Goal: Communication & Community: Answer question/provide support

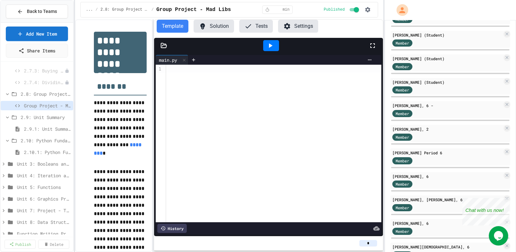
click at [300, 27] on button "Settings" at bounding box center [298, 26] width 40 height 13
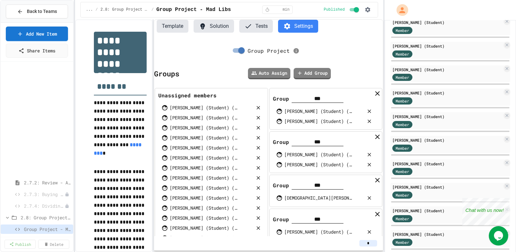
scroll to position [351, 0]
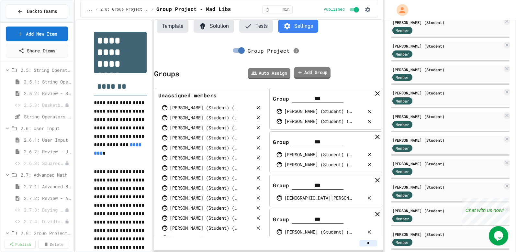
click at [309, 72] on link "Add Group" at bounding box center [311, 73] width 37 height 12
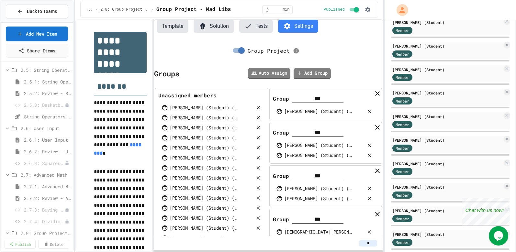
click at [343, 98] on input "***" at bounding box center [318, 99] width 52 height 8
click at [349, 103] on div "Group *** [PERSON_NAME] (Student) ([PERSON_NAME][EMAIL_ADDRESS][DOMAIN_NAME])" at bounding box center [325, 104] width 113 height 32
click at [336, 112] on div "[PERSON_NAME] (Student) ([PERSON_NAME][EMAIL_ADDRESS][DOMAIN_NAME])" at bounding box center [318, 111] width 68 height 7
click at [318, 114] on div "[PERSON_NAME] (Student) ([PERSON_NAME][EMAIL_ADDRESS][DOMAIN_NAME])" at bounding box center [318, 111] width 68 height 7
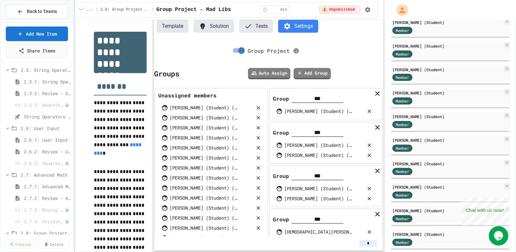
click at [212, 55] on div "Group Project" at bounding box center [268, 47] width 229 height 19
click at [175, 29] on button "Template" at bounding box center [173, 26] width 32 height 13
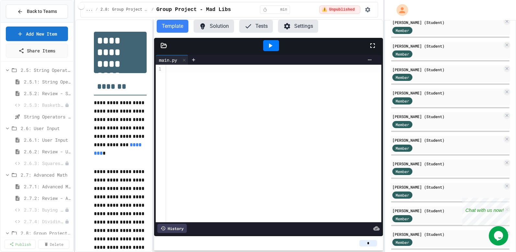
click at [299, 30] on button "Settings" at bounding box center [298, 26] width 40 height 13
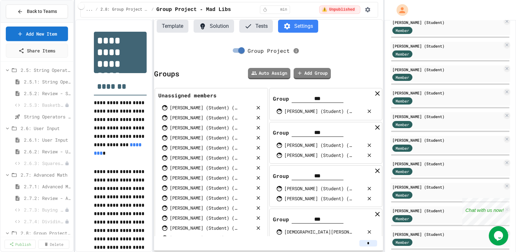
click at [258, 169] on icon at bounding box center [258, 168] width 4 height 4
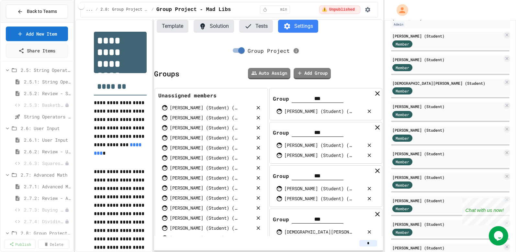
scroll to position [0, 0]
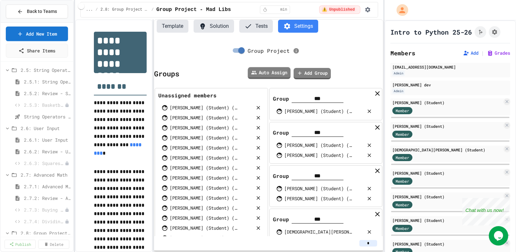
click at [272, 75] on link "Auto Assign" at bounding box center [269, 73] width 43 height 12
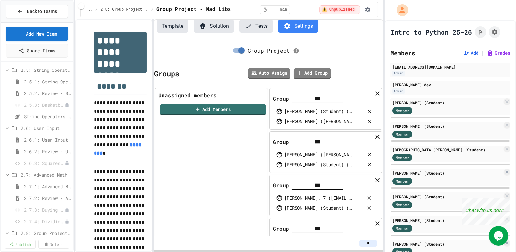
click at [369, 122] on icon at bounding box center [370, 121] width 4 height 4
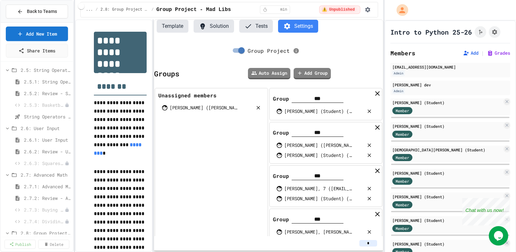
click at [370, 112] on icon at bounding box center [369, 111] width 6 height 6
click at [370, 145] on icon at bounding box center [370, 145] width 4 height 4
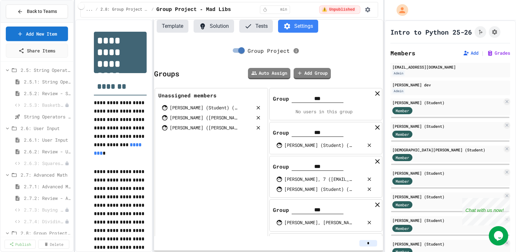
click at [369, 147] on icon at bounding box center [369, 145] width 6 height 6
click at [370, 180] on icon at bounding box center [369, 179] width 6 height 6
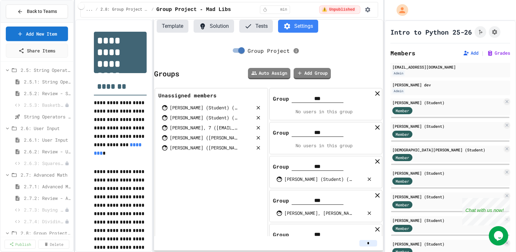
click at [370, 180] on icon at bounding box center [370, 179] width 4 height 4
click at [369, 216] on icon at bounding box center [369, 213] width 6 height 6
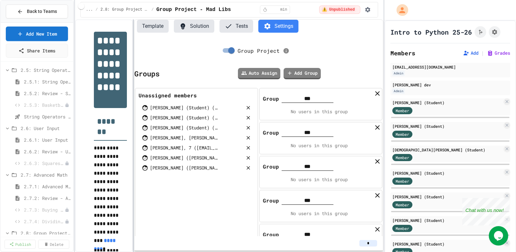
click at [134, 107] on div at bounding box center [133, 135] width 1 height 233
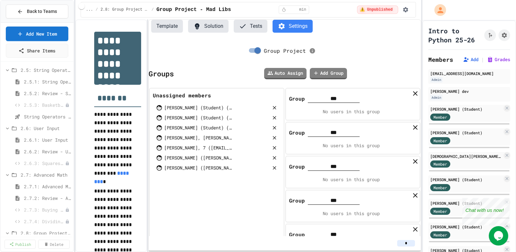
click at [423, 73] on div "**********" at bounding box center [258, 126] width 516 height 252
click at [407, 7] on button "button" at bounding box center [406, 10] width 10 height 10
click at [407, 7] on div at bounding box center [258, 126] width 516 height 252
click at [407, 8] on icon "button" at bounding box center [405, 9] width 6 height 6
click at [375, 8] on div at bounding box center [258, 126] width 516 height 252
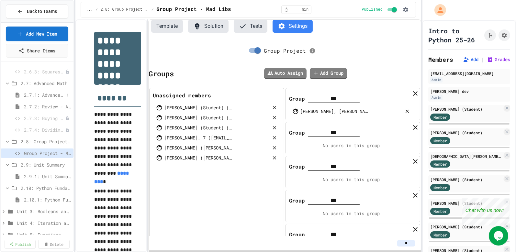
scroll to position [446, 0]
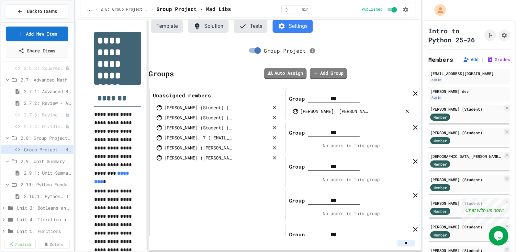
click at [48, 195] on span "2.10.1: Python Fundamentals Exam" at bounding box center [44, 196] width 40 height 7
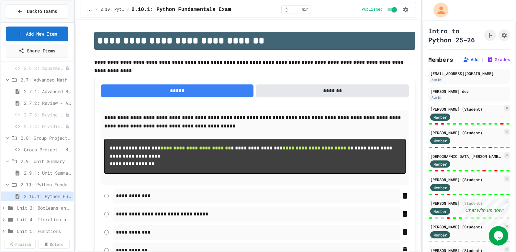
click at [440, 12] on icon "My Account" at bounding box center [440, 9] width 7 height 7
click at [441, 10] on div at bounding box center [258, 126] width 516 height 252
click at [408, 12] on icon "button" at bounding box center [405, 9] width 6 height 6
click at [408, 12] on div at bounding box center [258, 126] width 516 height 252
click at [40, 151] on span "Group Project - Mad Libs" at bounding box center [44, 149] width 40 height 7
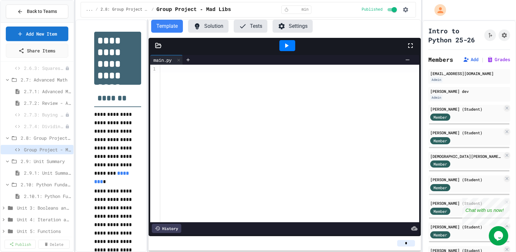
click at [287, 31] on button "Settings" at bounding box center [292, 26] width 40 height 13
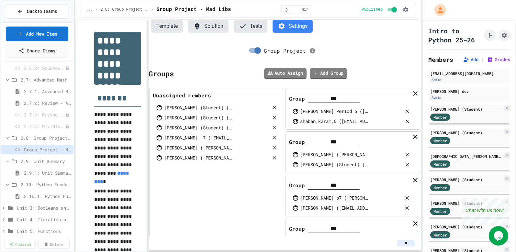
click at [408, 122] on icon at bounding box center [407, 121] width 6 height 6
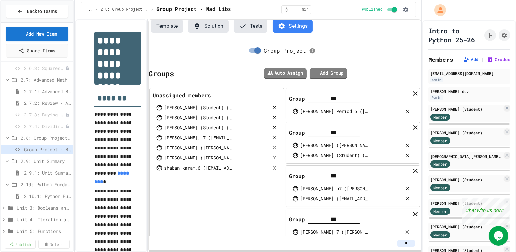
click at [408, 147] on icon at bounding box center [407, 145] width 6 height 6
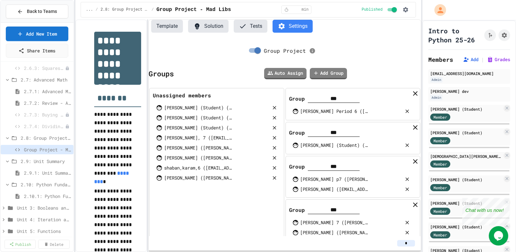
click at [407, 148] on icon at bounding box center [407, 145] width 6 height 6
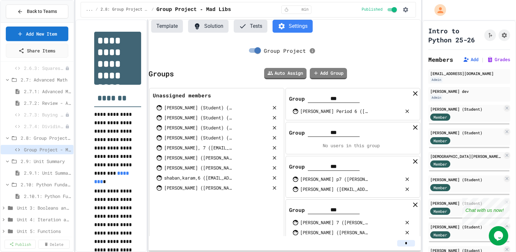
click at [406, 178] on icon at bounding box center [407, 179] width 4 height 4
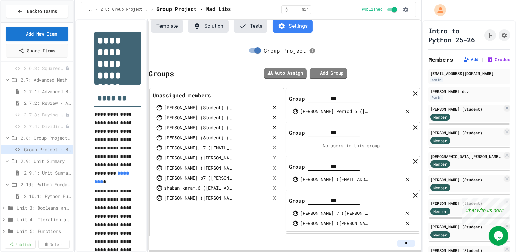
click at [407, 181] on icon at bounding box center [407, 179] width 6 height 6
click at [407, 214] on icon at bounding box center [407, 213] width 6 height 6
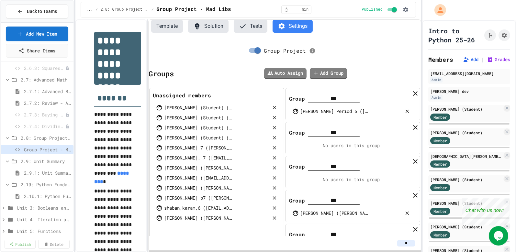
click at [408, 215] on icon at bounding box center [407, 213] width 6 height 6
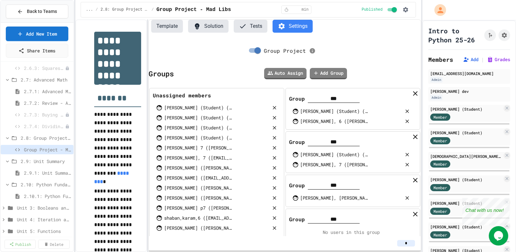
click at [409, 110] on icon at bounding box center [407, 111] width 6 height 6
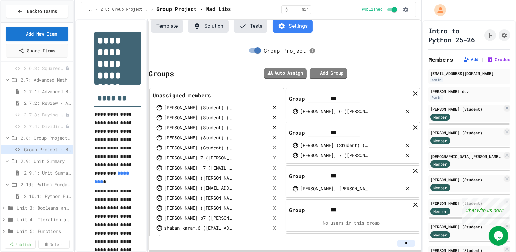
click at [407, 111] on icon at bounding box center [407, 111] width 6 height 6
click at [408, 154] on icon at bounding box center [407, 155] width 4 height 4
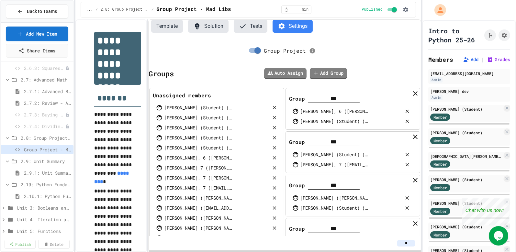
click at [407, 210] on icon at bounding box center [407, 208] width 6 height 6
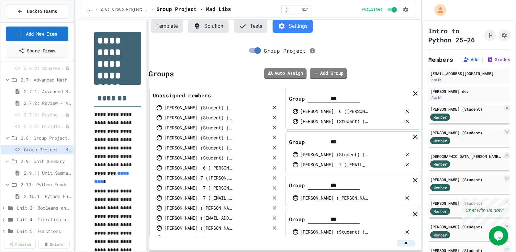
click at [408, 121] on icon at bounding box center [407, 121] width 6 height 6
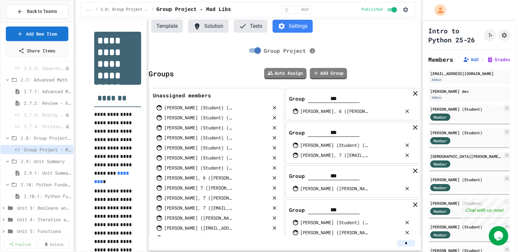
click at [408, 157] on icon at bounding box center [407, 155] width 6 height 6
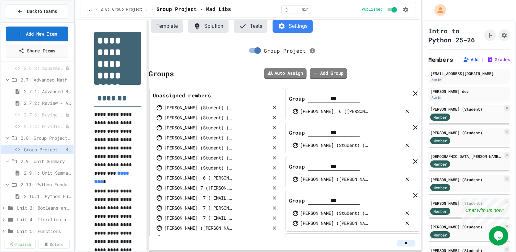
click at [407, 145] on icon at bounding box center [407, 145] width 4 height 4
click at [44, 195] on span "2.10.1: Python Fundamentals Exam" at bounding box center [44, 196] width 40 height 7
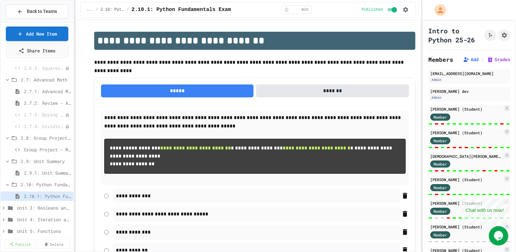
click at [44, 152] on div "Group Project - Mad Libs" at bounding box center [37, 149] width 73 height 9
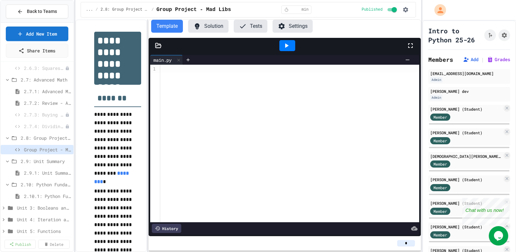
click at [299, 20] on button "Settings" at bounding box center [292, 26] width 40 height 13
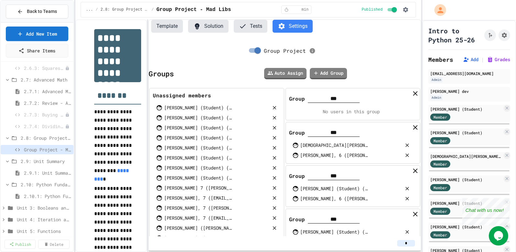
click at [388, 72] on div "Auto Assign Add Group" at bounding box center [297, 73] width 247 height 15
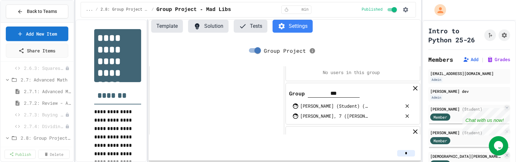
scroll to position [733, 0]
click at [408, 116] on icon at bounding box center [407, 118] width 6 height 6
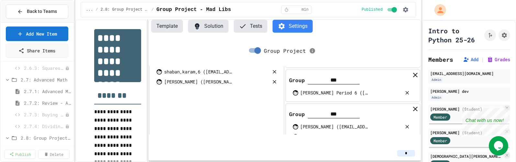
scroll to position [245, 0]
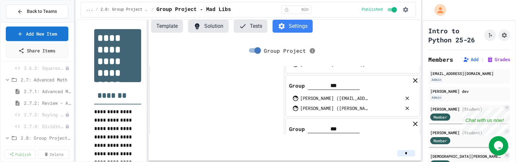
click at [407, 107] on icon at bounding box center [407, 108] width 6 height 6
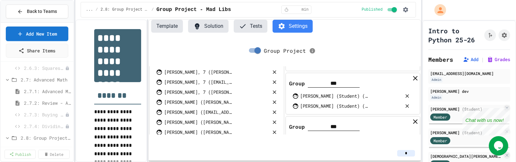
scroll to position [113, 0]
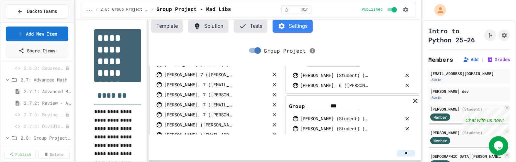
click at [407, 129] on icon at bounding box center [407, 129] width 6 height 6
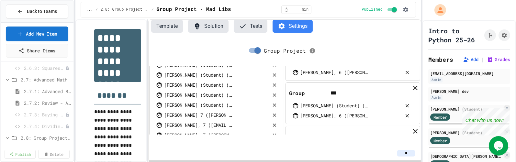
scroll to position [81, 0]
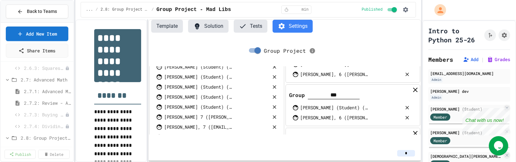
click at [408, 107] on icon at bounding box center [407, 108] width 6 height 6
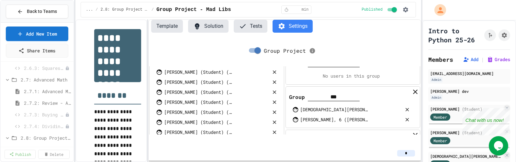
scroll to position [25, 0]
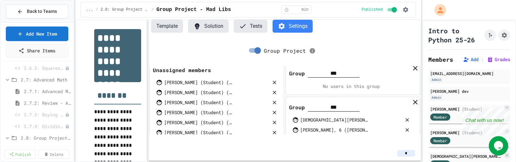
click at [409, 130] on icon at bounding box center [407, 130] width 6 height 6
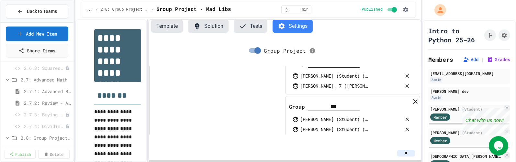
scroll to position [452, 0]
click at [409, 120] on icon at bounding box center [407, 120] width 6 height 6
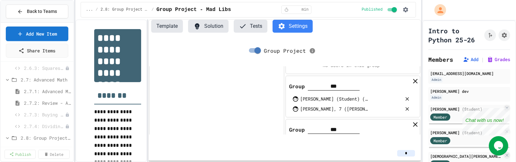
scroll to position [429, 0]
click at [408, 109] on icon at bounding box center [407, 110] width 6 height 6
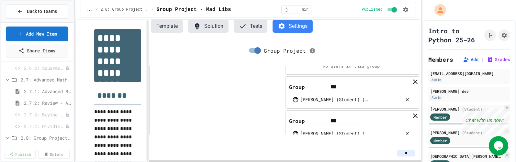
click at [407, 99] on icon at bounding box center [407, 100] width 6 height 6
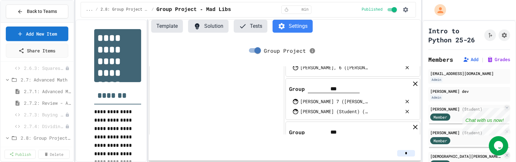
scroll to position [529, 0]
click at [408, 100] on icon at bounding box center [407, 101] width 4 height 4
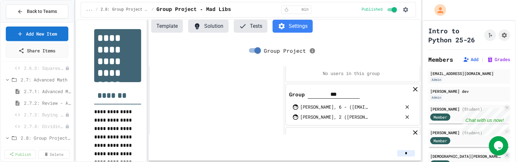
scroll to position [592, 0]
click at [408, 108] on icon at bounding box center [407, 107] width 6 height 6
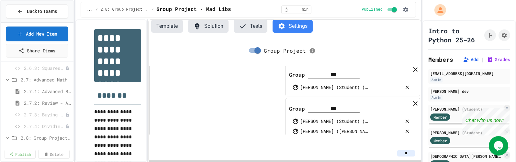
scroll to position [674, 0]
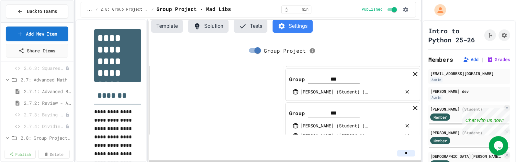
click at [330, 92] on div "[PERSON_NAME] (Student) ([PERSON_NAME][EMAIL_ADDRESS][DOMAIN_NAME])" at bounding box center [334, 91] width 68 height 7
click at [411, 90] on div "[PERSON_NAME] (Student) ([PERSON_NAME][EMAIL_ADDRESS][DOMAIN_NAME])" at bounding box center [351, 92] width 125 height 10
click at [408, 93] on icon at bounding box center [407, 92] width 4 height 4
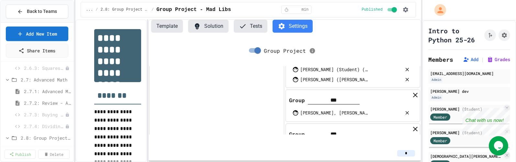
scroll to position [723, 0]
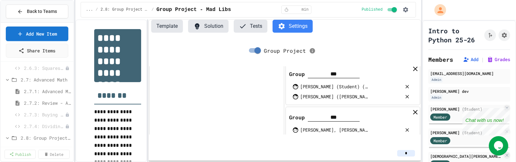
click at [407, 130] on icon at bounding box center [407, 130] width 6 height 6
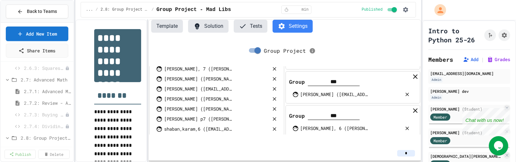
scroll to position [235, 0]
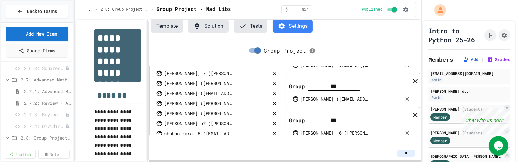
click at [408, 101] on icon at bounding box center [407, 99] width 6 height 6
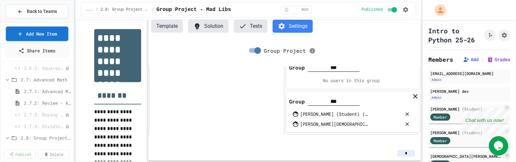
scroll to position [370, 0]
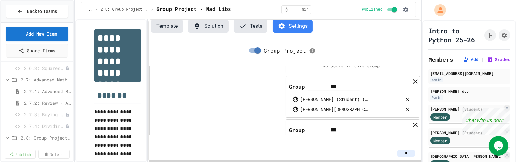
click at [407, 109] on icon at bounding box center [407, 109] width 6 height 6
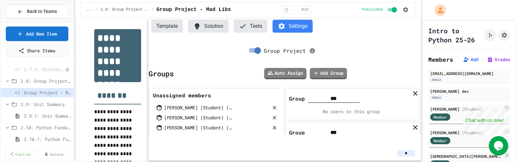
scroll to position [505, 0]
click at [45, 139] on span "2.10.1: Python Fundamentals Exam" at bounding box center [44, 137] width 40 height 7
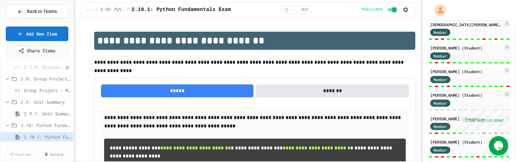
scroll to position [131, 0]
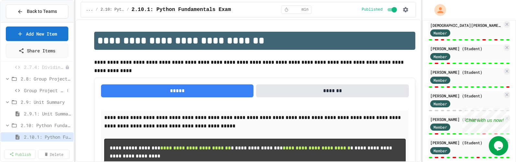
click at [49, 88] on span "Group Project - Mad Libs" at bounding box center [44, 90] width 40 height 7
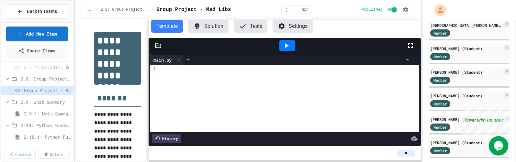
click at [157, 43] on icon at bounding box center [159, 45] width 6 height 5
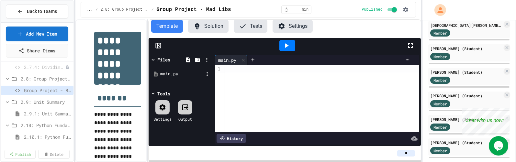
click at [166, 74] on div "main.py" at bounding box center [181, 74] width 43 height 6
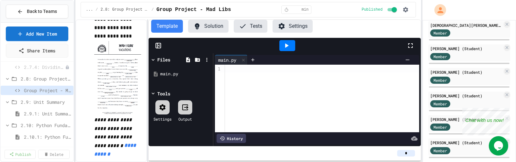
scroll to position [410, 0]
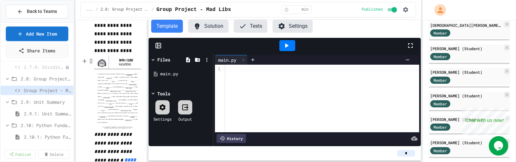
click at [139, 77] on img at bounding box center [117, 93] width 47 height 75
click at [127, 80] on img at bounding box center [117, 93] width 47 height 75
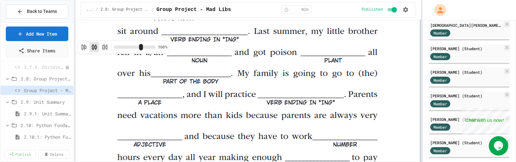
click at [454, 51] on div "**********" at bounding box center [258, 81] width 516 height 162
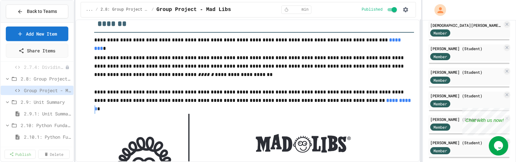
scroll to position [0, 0]
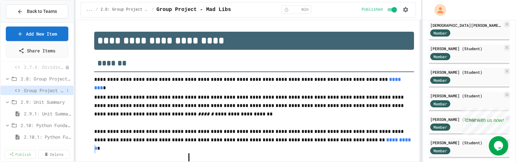
click at [45, 90] on span "Group Project - Mad Libs" at bounding box center [44, 90] width 40 height 7
click at [45, 90] on span "Group Project - Mad Libs" at bounding box center [47, 90] width 47 height 7
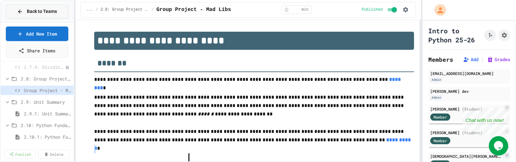
click at [52, 12] on span "Back to Teams" at bounding box center [42, 11] width 30 height 7
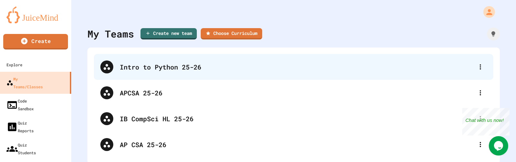
click at [172, 68] on div "Intro to Python 25-26" at bounding box center [297, 67] width 354 height 10
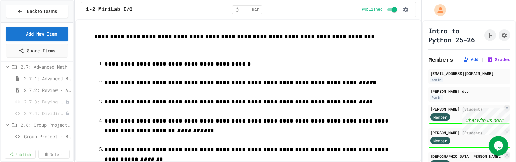
scroll to position [475, 0]
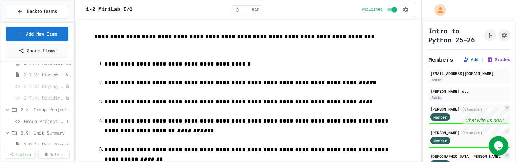
click at [34, 120] on span "Group Project - Mad Libs" at bounding box center [44, 121] width 40 height 7
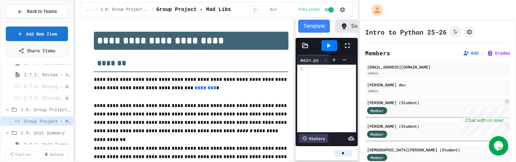
click at [359, 75] on div "**********" at bounding box center [258, 81] width 516 height 162
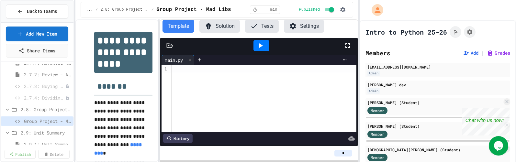
click at [160, 87] on div "**********" at bounding box center [216, 90] width 283 height 143
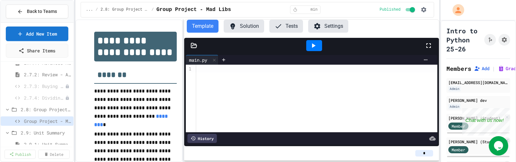
click at [441, 64] on div "**********" at bounding box center [258, 81] width 516 height 162
click at [336, 26] on button "Settings" at bounding box center [328, 26] width 40 height 13
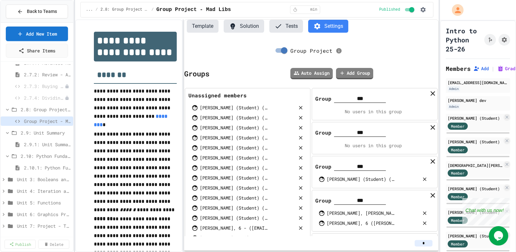
click at [220, 211] on div "[PERSON_NAME] (Student) ([EMAIL_ADDRESS][DOMAIN_NAME])" at bounding box center [234, 207] width 68 height 7
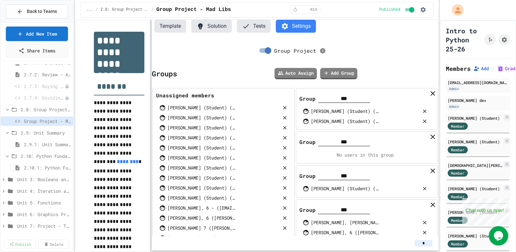
click at [151, 141] on div at bounding box center [150, 135] width 1 height 233
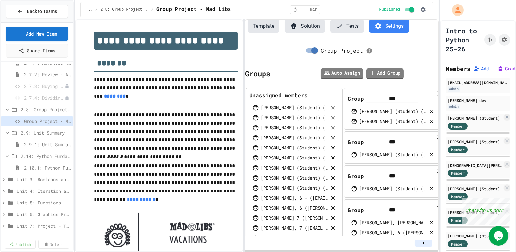
click at [244, 102] on div "**********" at bounding box center [256, 135] width 363 height 233
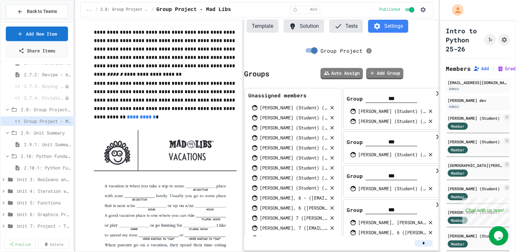
scroll to position [100, 0]
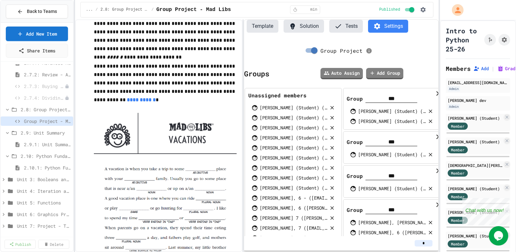
click at [182, 191] on img at bounding box center [165, 226] width 143 height 227
click at [181, 188] on img at bounding box center [165, 226] width 143 height 227
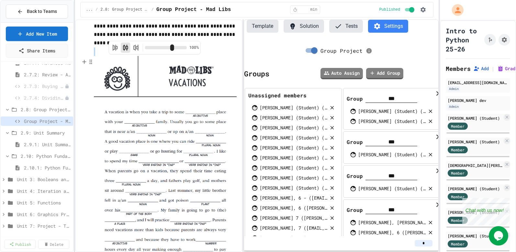
scroll to position [195, 0]
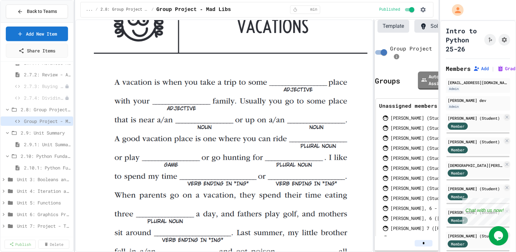
click at [375, 111] on div "**********" at bounding box center [256, 135] width 363 height 233
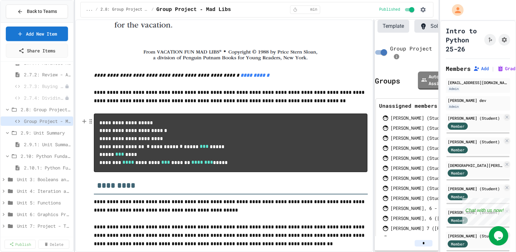
scroll to position [535, 0]
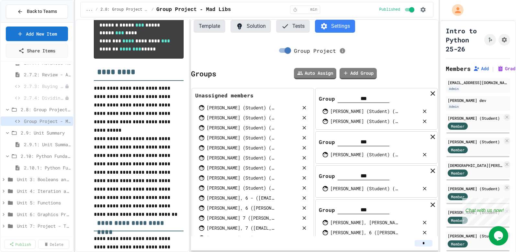
click at [188, 130] on div "**********" at bounding box center [256, 135] width 363 height 233
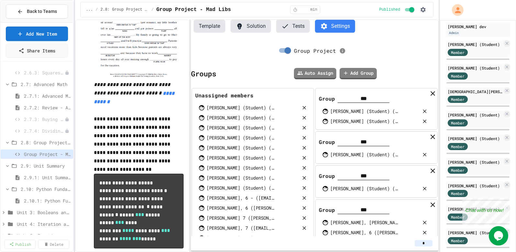
scroll to position [444, 0]
click at [33, 185] on span "2.10: Python Fundamentals Exam" at bounding box center [42, 186] width 43 height 7
click at [34, 187] on span "2.10: Python Fundamentals Exam" at bounding box center [42, 186] width 43 height 7
click at [30, 198] on span "2.10.1: Python Fundamentals Exam" at bounding box center [44, 198] width 40 height 7
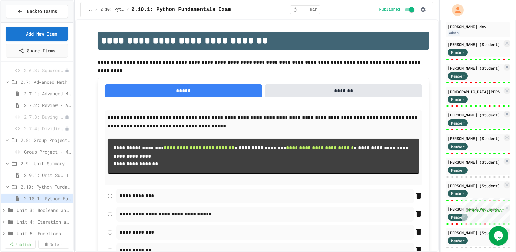
click at [44, 179] on div "2.9.1: Unit Summary" at bounding box center [37, 175] width 72 height 9
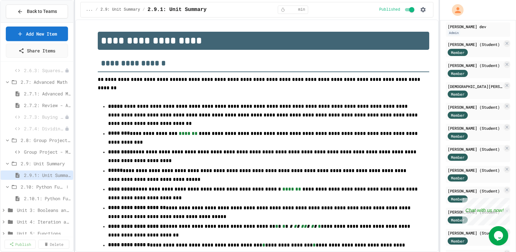
click at [42, 189] on span "2.10: Python Fundamentals Exam" at bounding box center [42, 186] width 43 height 7
click at [40, 186] on span "2.10: Python Fundamentals Exam" at bounding box center [42, 186] width 43 height 7
click at [40, 186] on span "2.10: Python Fundamentals Exam" at bounding box center [46, 186] width 50 height 7
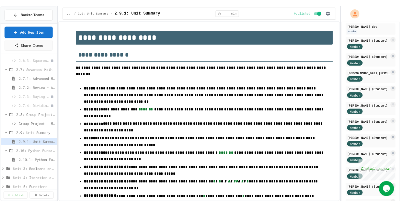
scroll to position [83, 0]
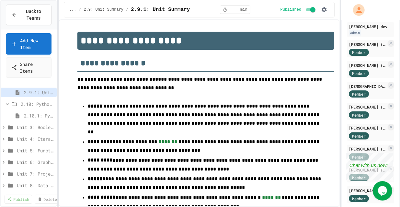
scroll to position [551, 0]
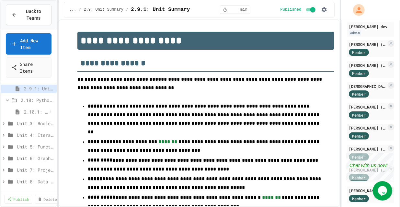
click at [39, 109] on span "2.10.1: Python Fundamentals Exam" at bounding box center [36, 112] width 24 height 7
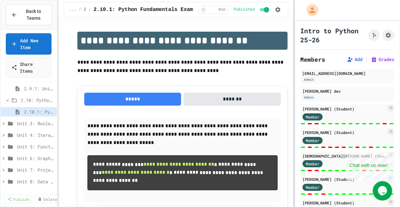
click at [293, 96] on div at bounding box center [293, 103] width 1 height 207
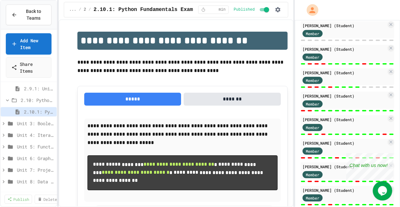
scroll to position [362, 0]
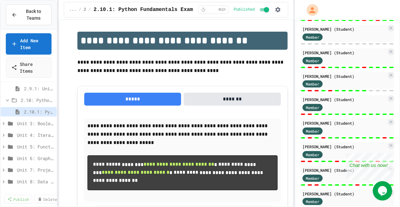
click at [372, 163] on p "Chat with us now!" at bounding box center [368, 165] width 38 height 6
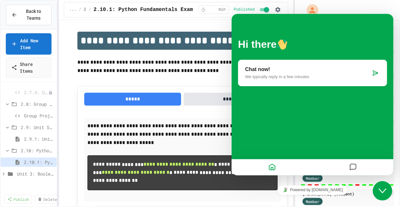
scroll to position [477, 0]
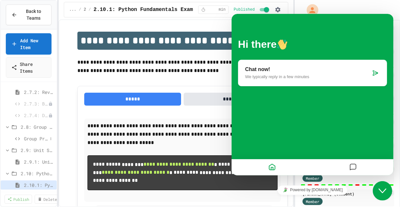
click at [30, 137] on span "Group Project - Mad Libs" at bounding box center [36, 139] width 24 height 7
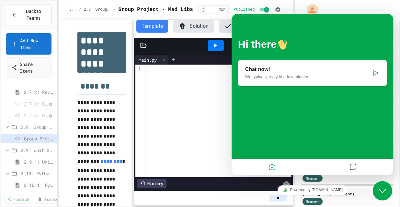
click at [371, 72] on icon at bounding box center [374, 73] width 6 height 6
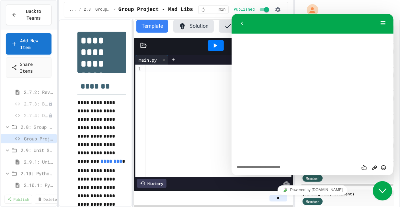
click at [240, 165] on textarea at bounding box center [311, 167] width 151 height 5
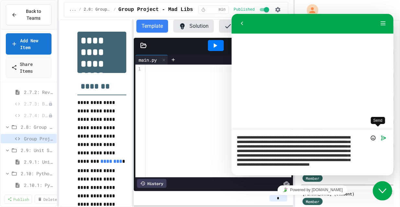
type textarea "**********"
click at [380, 135] on icon "Send" at bounding box center [383, 138] width 6 height 6
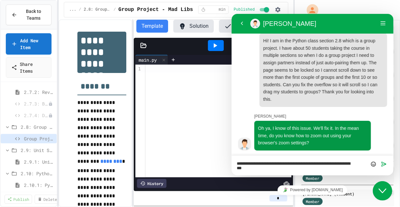
type textarea "**********"
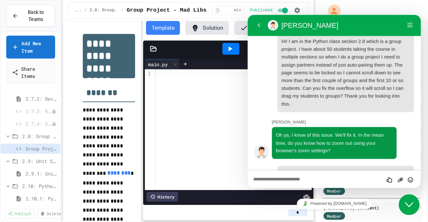
scroll to position [38, 0]
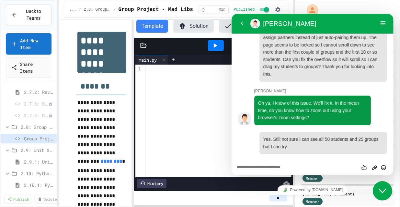
click at [196, 127] on div at bounding box center [218, 121] width 146 height 113
click at [385, 193] on icon "Close Chat This icon closes the chat window." at bounding box center [382, 191] width 8 height 8
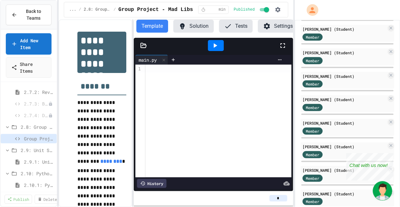
click at [283, 27] on button "Settings" at bounding box center [278, 26] width 40 height 13
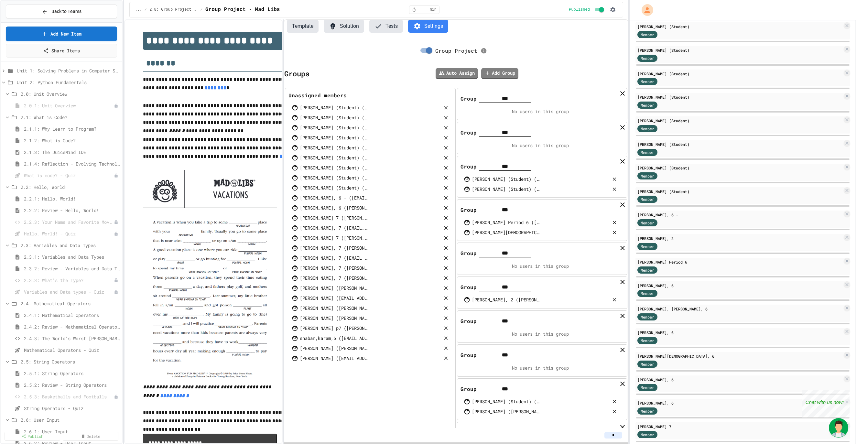
scroll to position [59, 0]
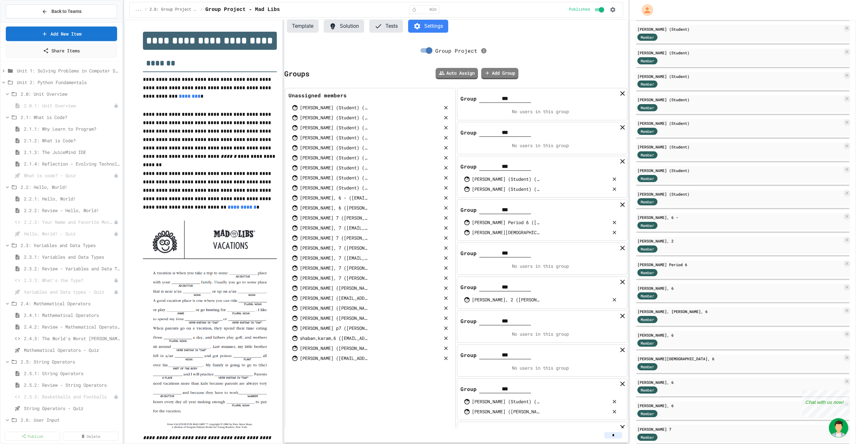
click at [515, 252] on div at bounding box center [839, 427] width 21 height 19
click at [515, 252] on span "Close" at bounding box center [841, 405] width 15 height 7
click at [515, 252] on div "[PERSON_NAME] 7 Member" at bounding box center [743, 433] width 215 height 17
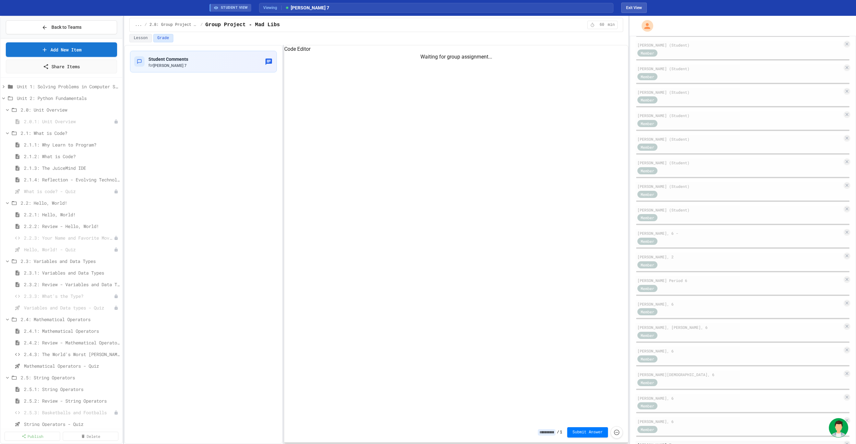
click at [515, 252] on img "Chat widget" at bounding box center [838, 427] width 19 height 19
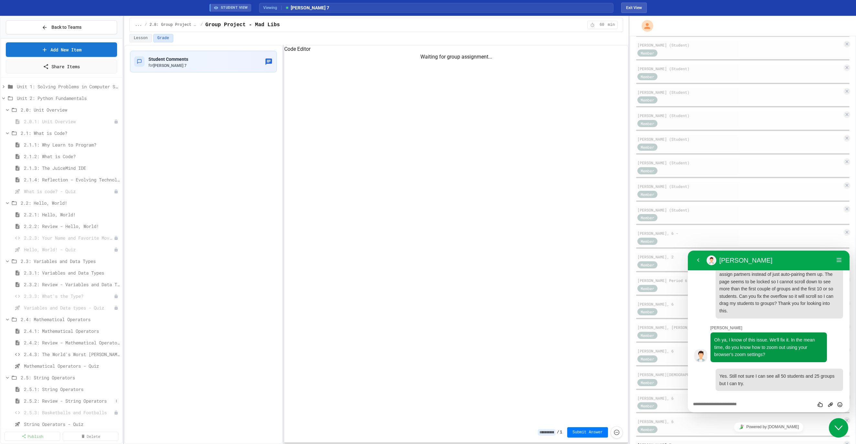
scroll to position [369, 0]
click at [55, 244] on span "Group Project - Mad Libs" at bounding box center [68, 242] width 89 height 7
click at [55, 244] on div "Group Project - Mad Libs" at bounding box center [62, 241] width 122 height 9
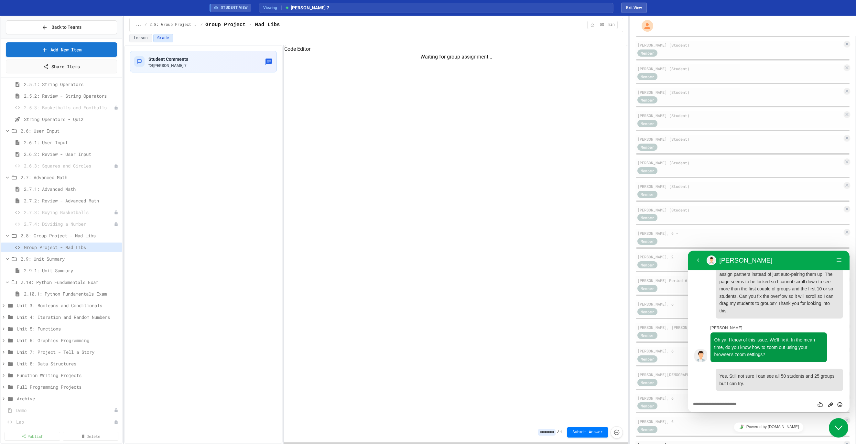
click at [226, 24] on span "Group Project - Mad Libs" at bounding box center [242, 25] width 74 height 8
click at [140, 39] on button "Lesson" at bounding box center [140, 38] width 22 height 8
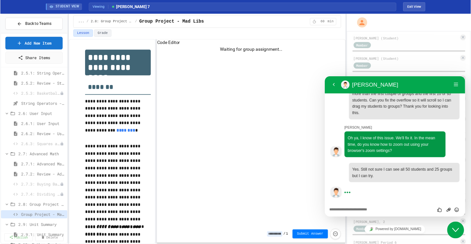
scroll to position [50, 0]
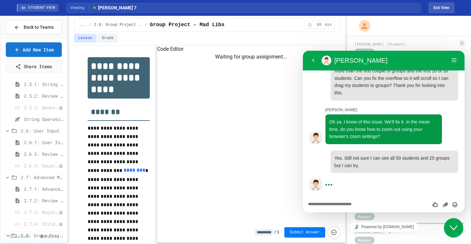
click at [116, 153] on p "**********" at bounding box center [119, 150] width 62 height 52
click at [445, 5] on button "Exit View" at bounding box center [442, 8] width 26 height 10
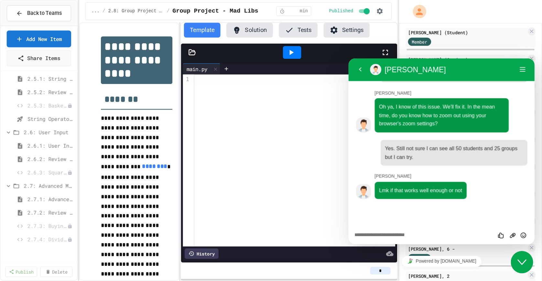
scroll to position [61, 0]
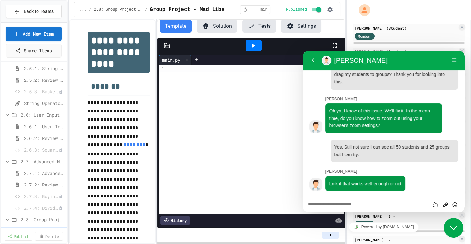
click at [308, 25] on button "Settings" at bounding box center [301, 26] width 40 height 13
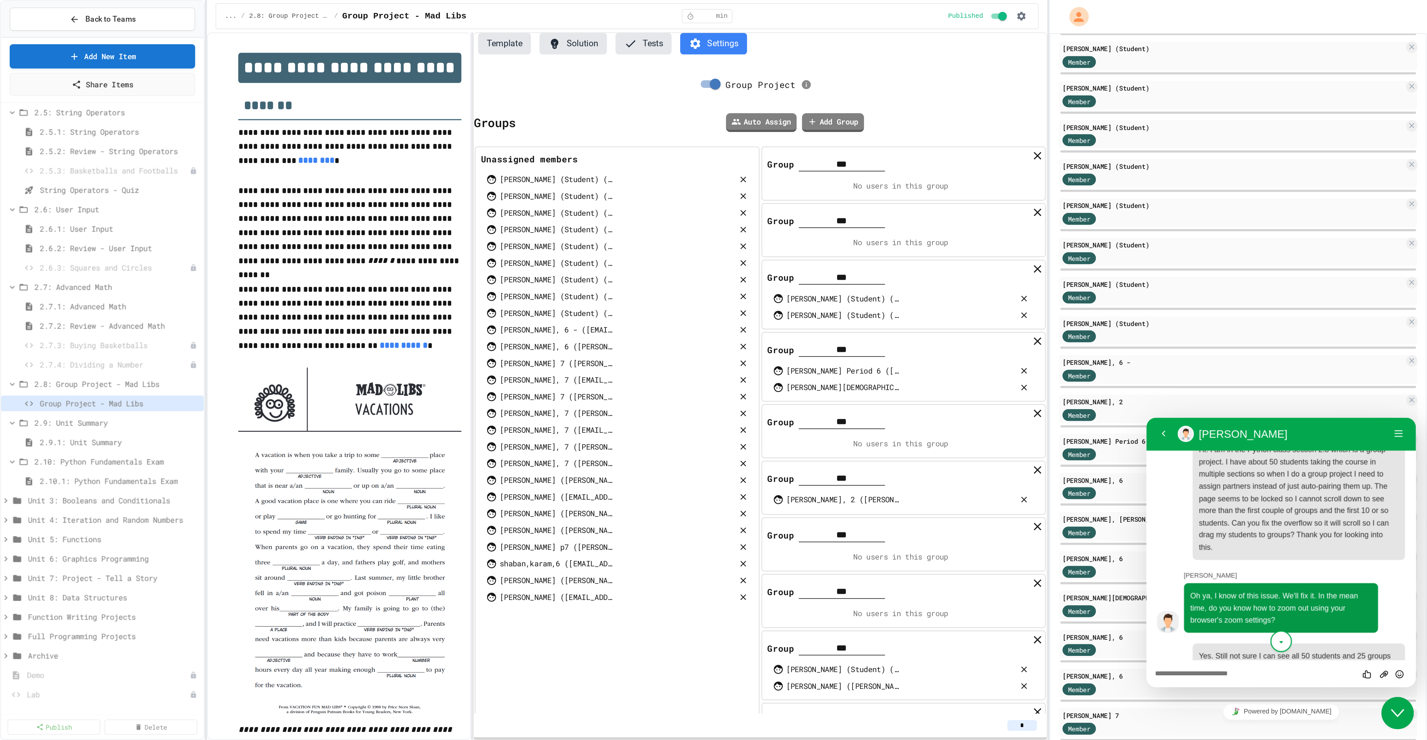
scroll to position [354, 0]
click at [515, 252] on div "[PERSON_NAME], 2 ([PERSON_NAME][EMAIL_ADDRESS][DOMAIN_NAME])" at bounding box center [541, 300] width 160 height 10
click at [515, 252] on icon at bounding box center [622, 282] width 9 height 9
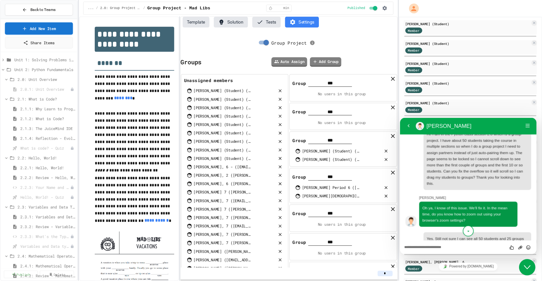
scroll to position [14, 0]
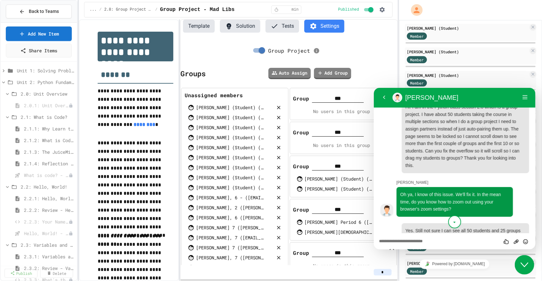
click at [424, 239] on div "Rate this chat Upload File Insert emoji" at bounding box center [454, 241] width 151 height 6
click at [400, 241] on textarea at bounding box center [454, 241] width 151 height 5
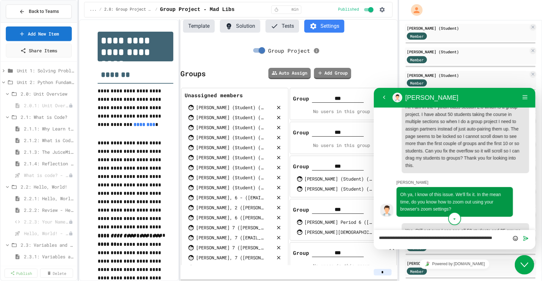
scroll to position [0, 0]
type textarea "**********"
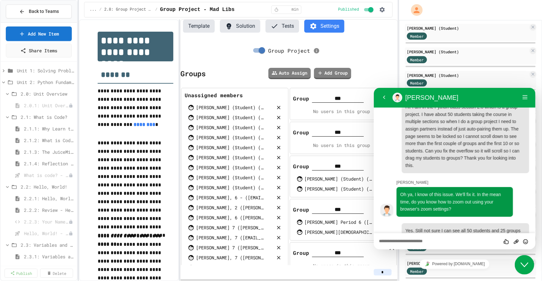
scroll to position [90, 0]
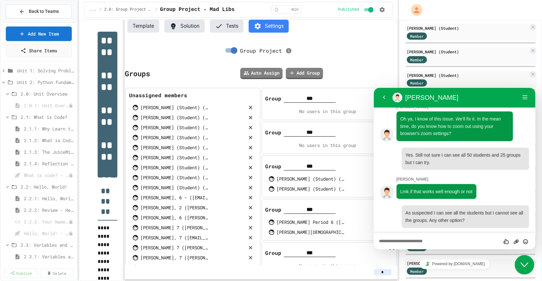
click at [125, 178] on div "**********" at bounding box center [238, 150] width 319 height 262
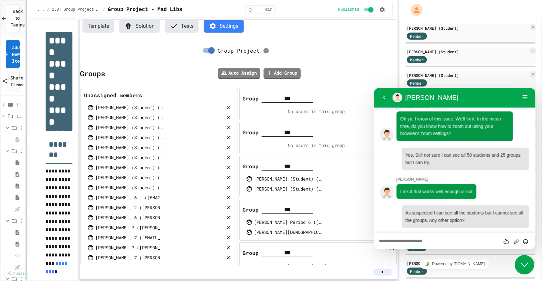
click at [26, 171] on div "**********" at bounding box center [271, 140] width 542 height 281
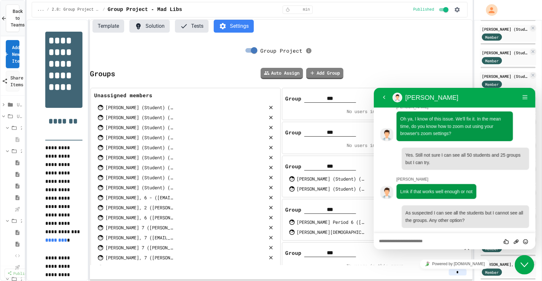
scroll to position [381, 0]
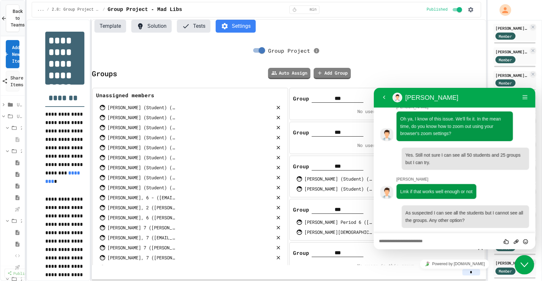
click at [488, 43] on div "**********" at bounding box center [271, 140] width 542 height 281
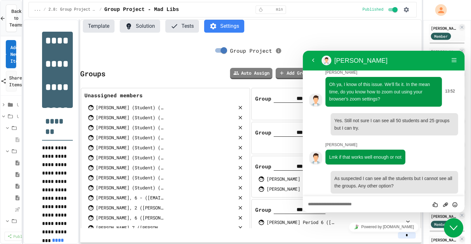
scroll to position [90, 0]
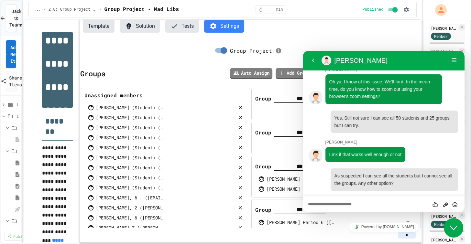
click at [453, 228] on icon "Close Chat This icon closes the chat window." at bounding box center [454, 228] width 8 height 8
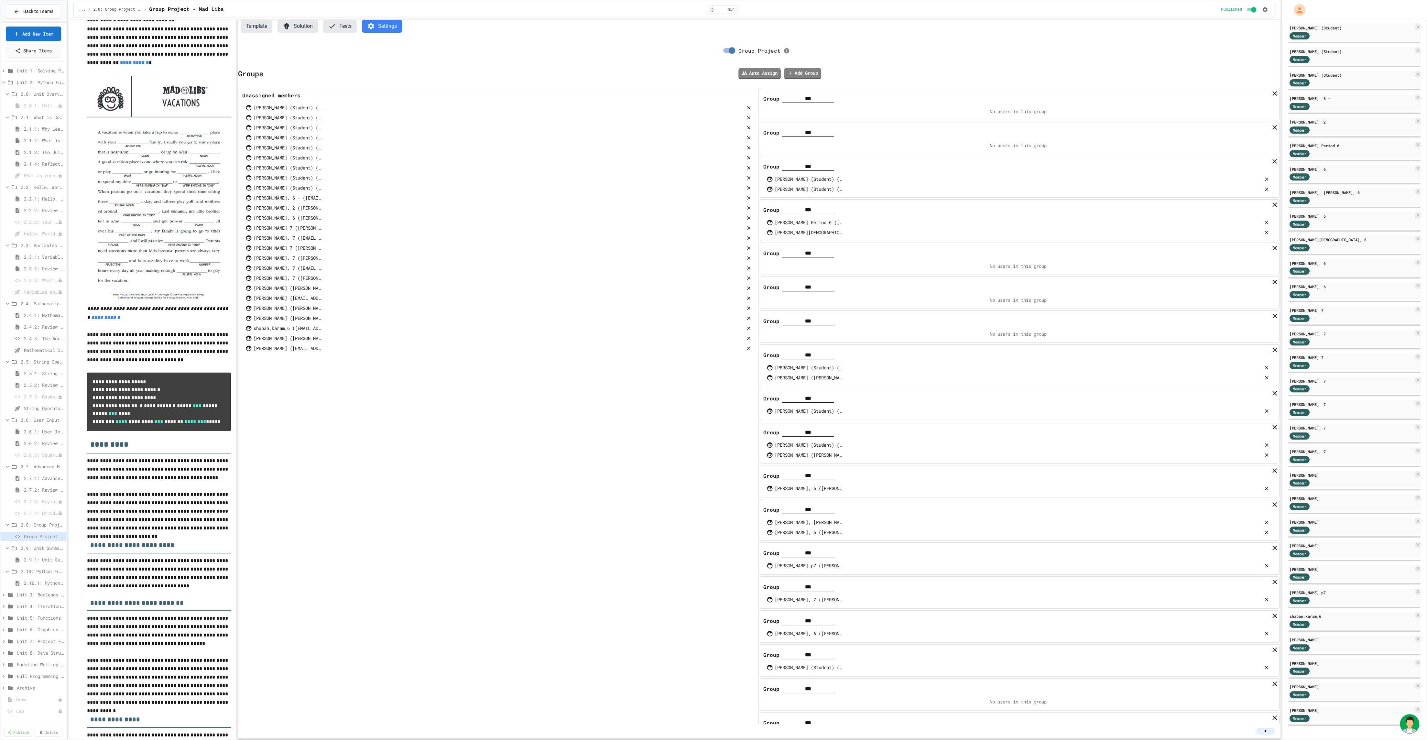
scroll to position [0, 0]
click at [515, 252] on img "Chat widget" at bounding box center [1409, 723] width 19 height 19
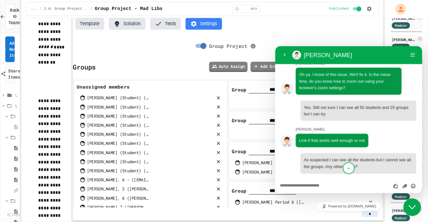
scroll to position [507, 0]
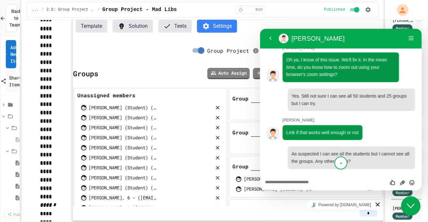
click at [346, 162] on button "scroll to bottom" at bounding box center [341, 163] width 13 height 13
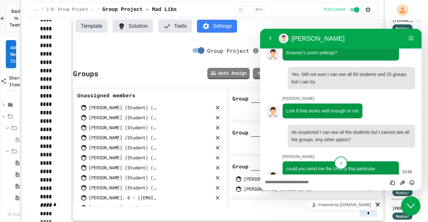
scroll to position [110, 0]
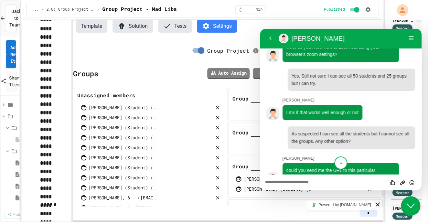
click at [300, 182] on textarea at bounding box center [340, 182] width 151 height 5
paste textarea "**********"
type textarea "**********"
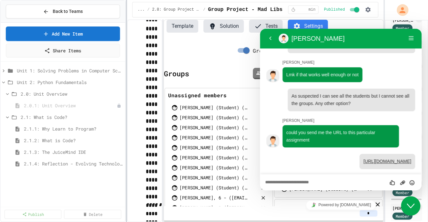
scroll to position [1832, 0]
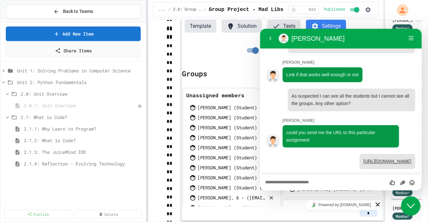
click at [148, 163] on div at bounding box center [147, 111] width 1 height 222
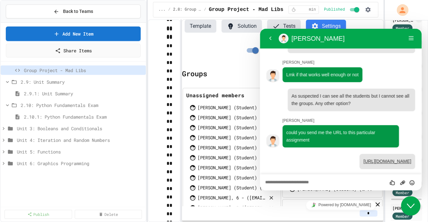
scroll to position [519, 0]
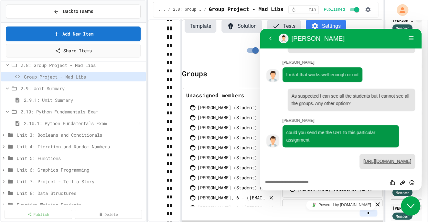
click at [52, 123] on span "2.10.1: Python Fundamentals Exam" at bounding box center [80, 123] width 113 height 7
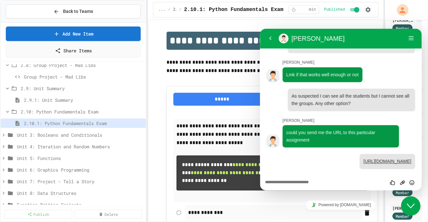
click at [411, 205] on icon "Close Chat This icon closes the chat window." at bounding box center [411, 206] width 8 height 8
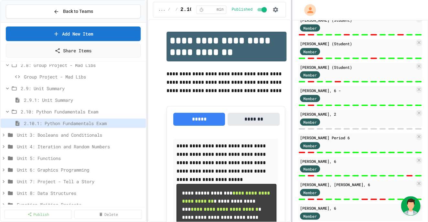
click at [292, 134] on div at bounding box center [291, 111] width 1 height 222
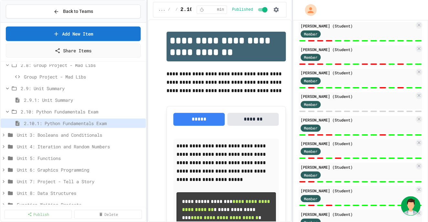
scroll to position [288, 0]
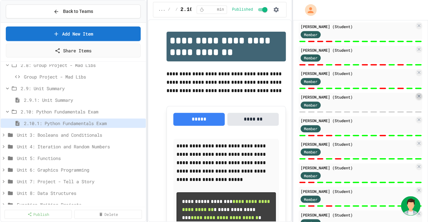
click at [420, 98] on icon at bounding box center [419, 96] width 3 height 3
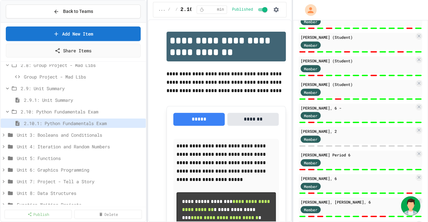
scroll to position [442, 0]
click at [419, 132] on icon at bounding box center [419, 130] width 5 height 5
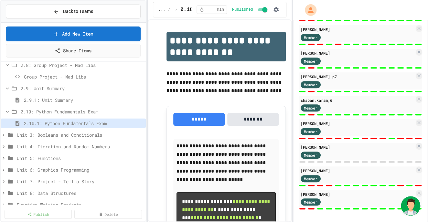
scroll to position [950, 0]
